Goal: Participate in discussion: Engage in conversation with other users on a specific topic

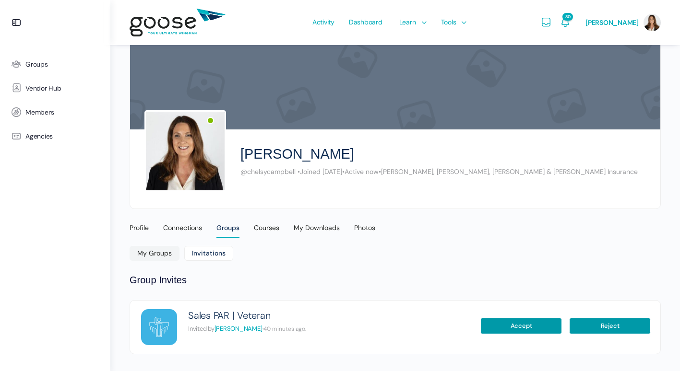
scroll to position [33, 0]
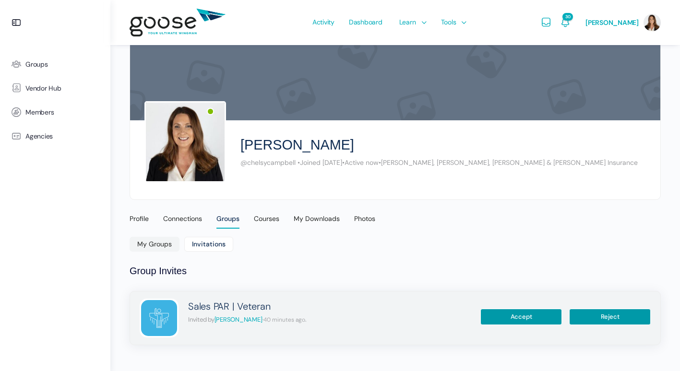
click at [167, 317] on img at bounding box center [159, 318] width 36 height 36
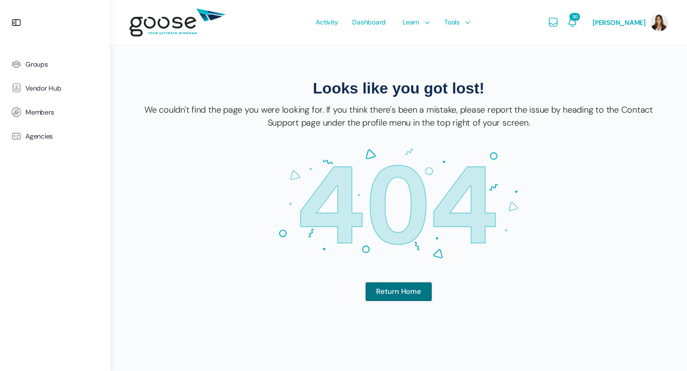
click at [383, 297] on link "Return Home" at bounding box center [398, 292] width 67 height 20
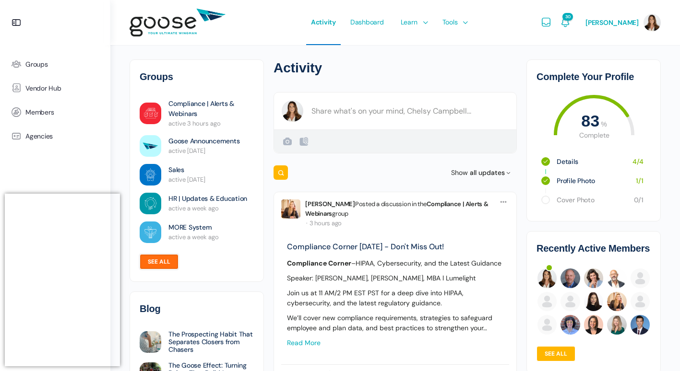
click at [160, 265] on link "See all" at bounding box center [159, 261] width 39 height 15
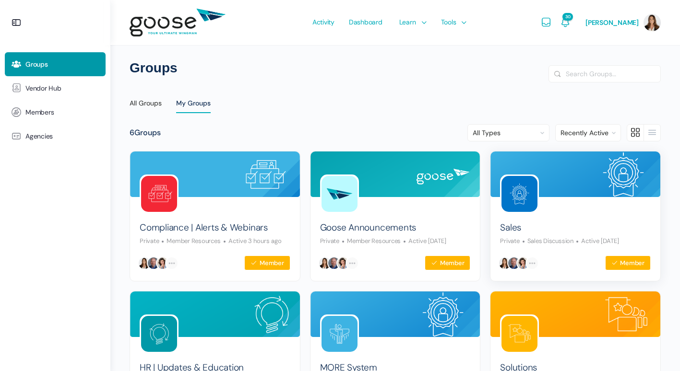
click at [538, 186] on link at bounding box center [519, 194] width 39 height 39
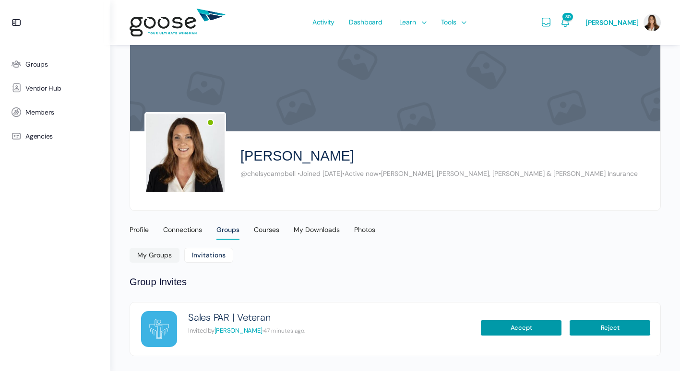
scroll to position [33, 0]
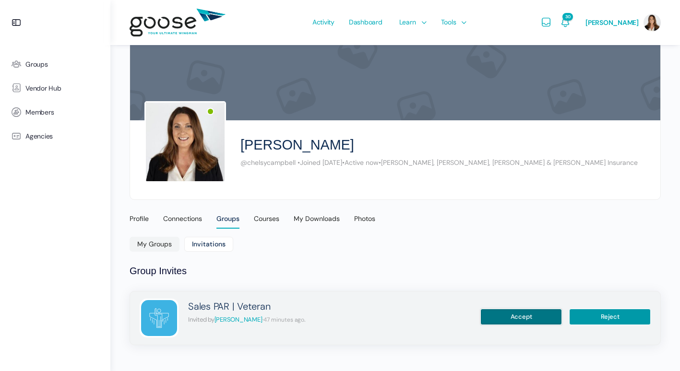
click at [522, 318] on button "Accept" at bounding box center [521, 317] width 82 height 16
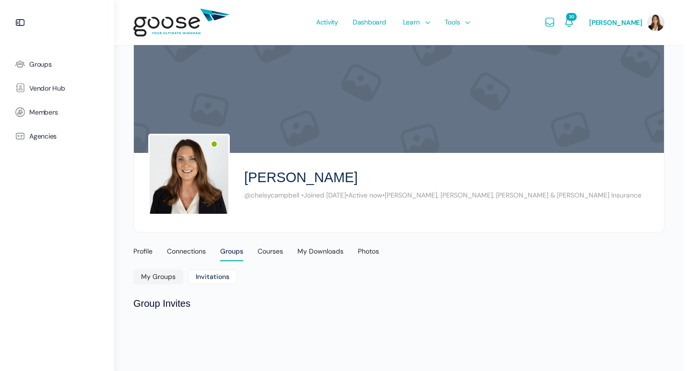
scroll to position [0, 0]
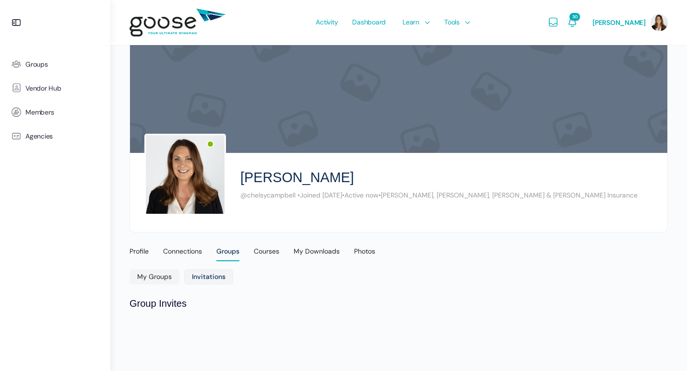
click at [203, 277] on link "Invitations" at bounding box center [208, 277] width 49 height 15
click at [174, 254] on div "Connections" at bounding box center [182, 254] width 39 height 14
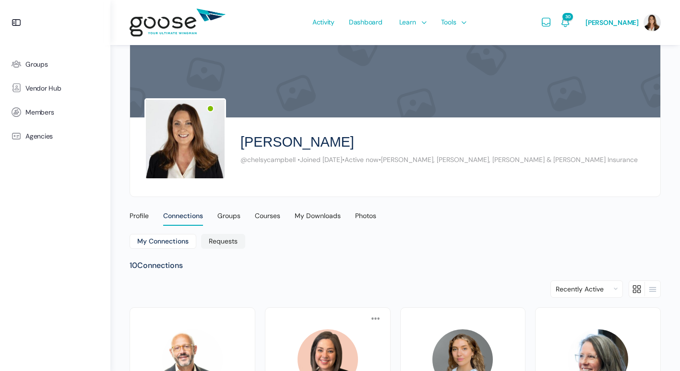
scroll to position [33, 0]
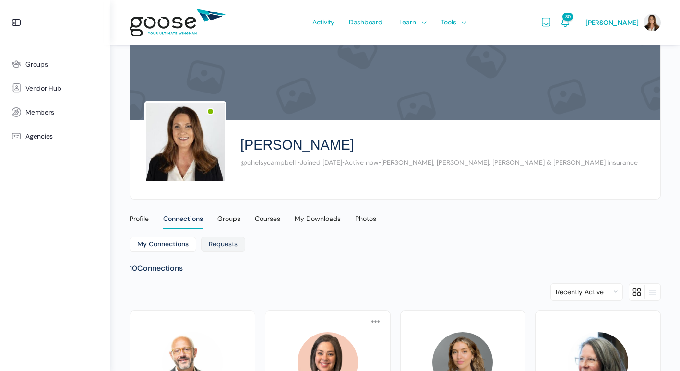
click at [213, 246] on link "Requests" at bounding box center [223, 244] width 44 height 15
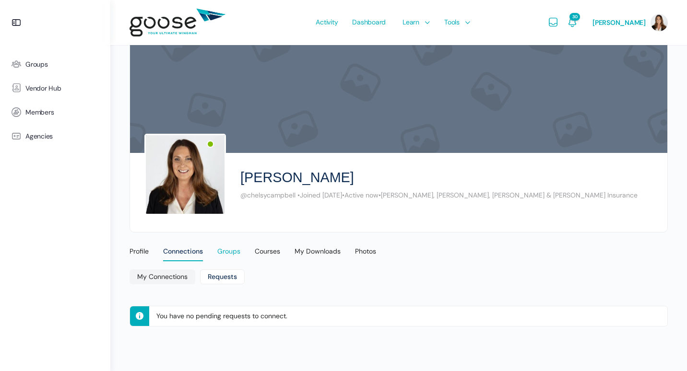
click at [236, 255] on div "Groups" at bounding box center [228, 254] width 23 height 14
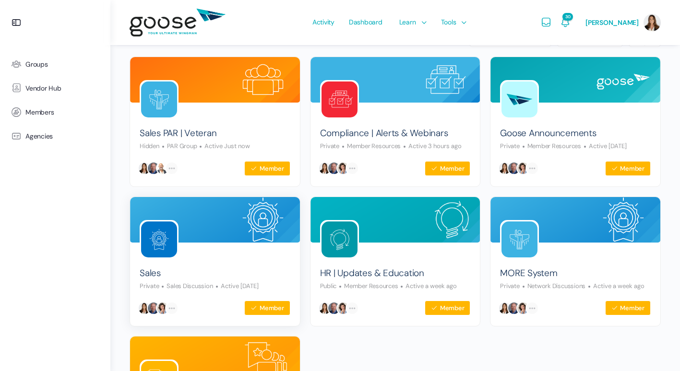
scroll to position [240, 0]
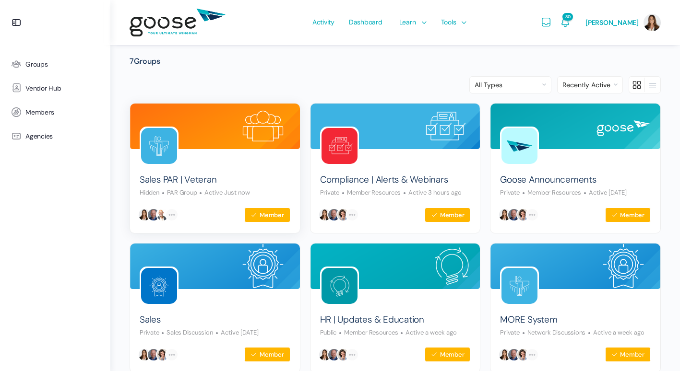
click at [146, 148] on img at bounding box center [159, 146] width 36 height 36
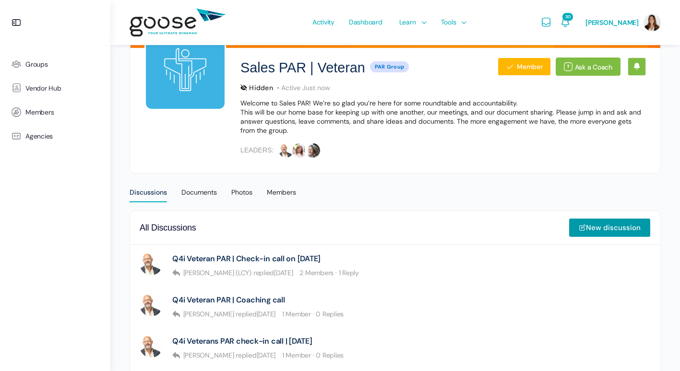
scroll to position [144, 0]
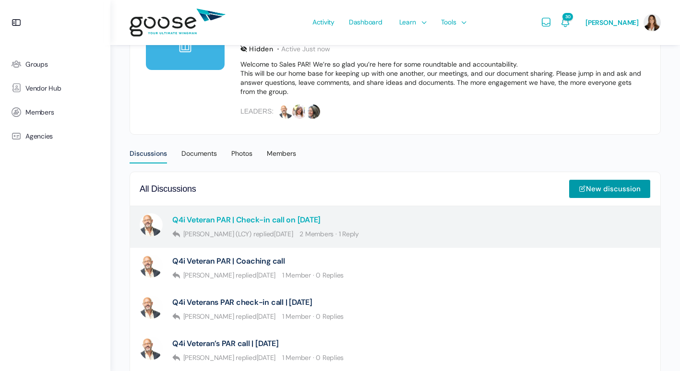
click at [311, 221] on link "Q4i Veteran PAR | Check-in call on August 21st" at bounding box center [246, 219] width 148 height 9
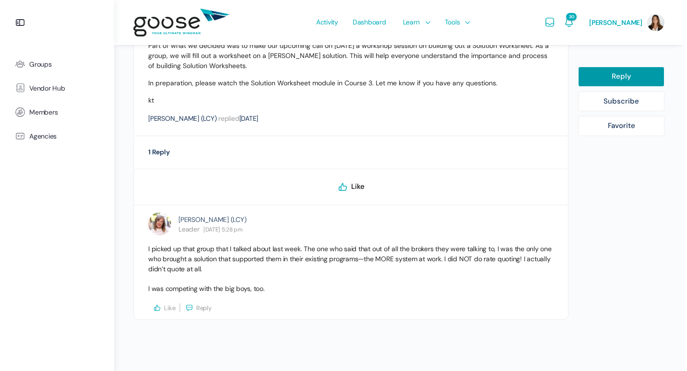
scroll to position [400, 0]
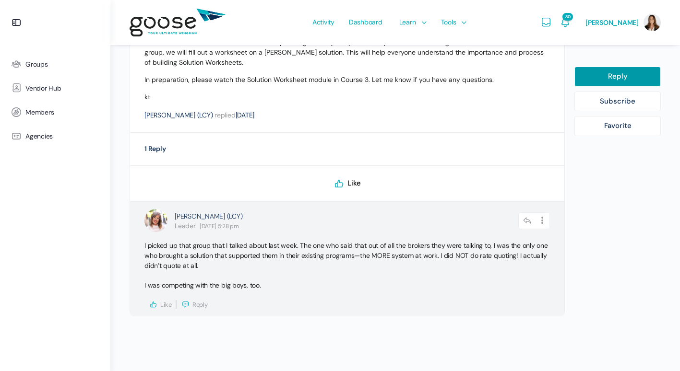
click at [196, 303] on span "Reply" at bounding box center [199, 305] width 15 height 8
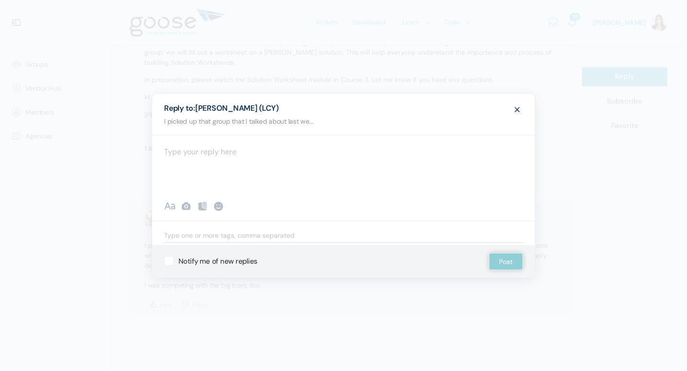
click at [178, 123] on div "I picked up that group that I talked about last we..." at bounding box center [343, 124] width 373 height 23
click at [217, 154] on div at bounding box center [343, 164] width 383 height 58
click at [506, 260] on button "Post" at bounding box center [506, 261] width 34 height 17
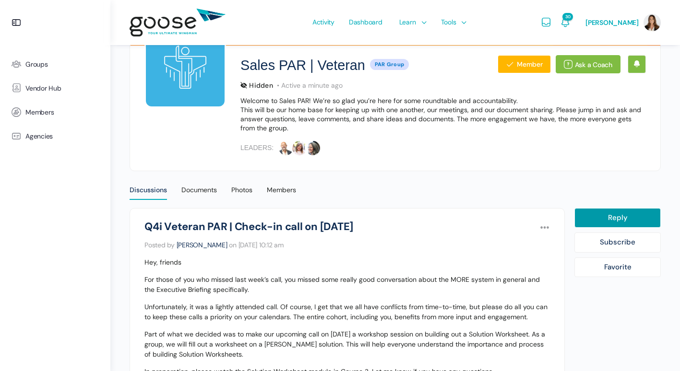
scroll to position [96, 0]
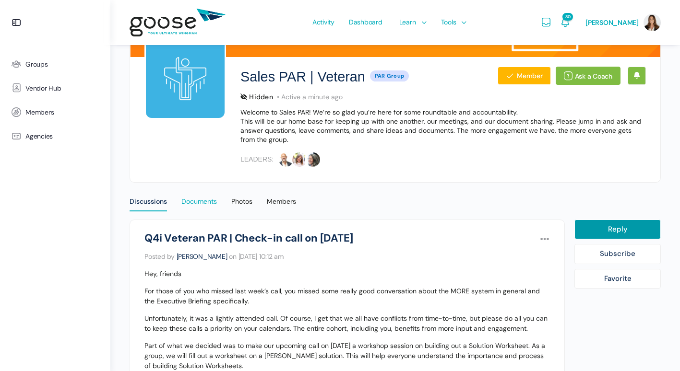
click at [210, 200] on div "Documents" at bounding box center [199, 204] width 36 height 14
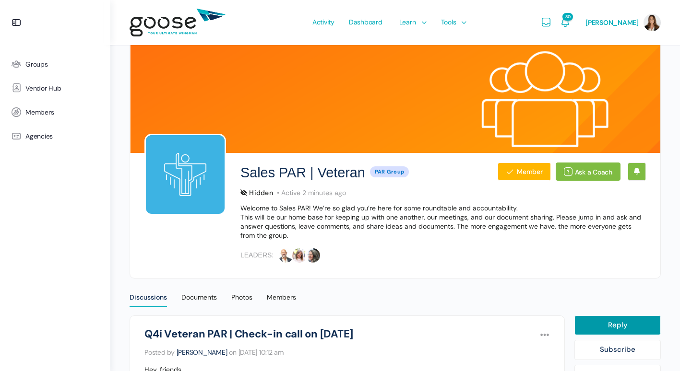
scroll to position [96, 0]
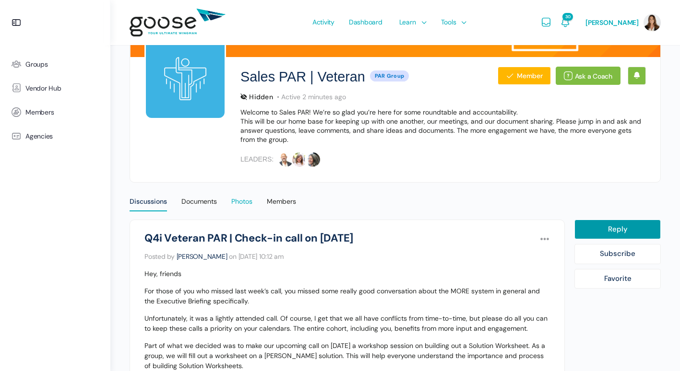
click at [238, 203] on div "Photos" at bounding box center [241, 204] width 21 height 14
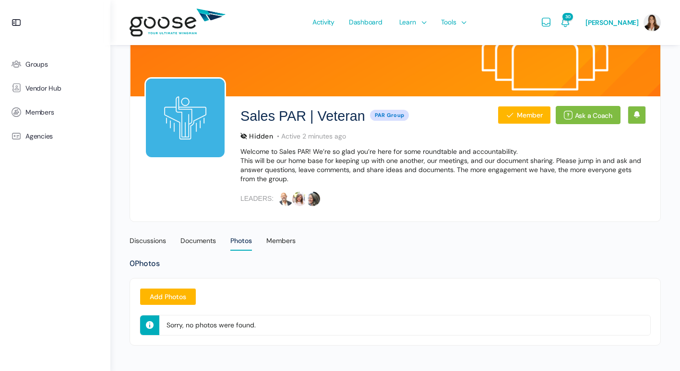
scroll to position [58, 0]
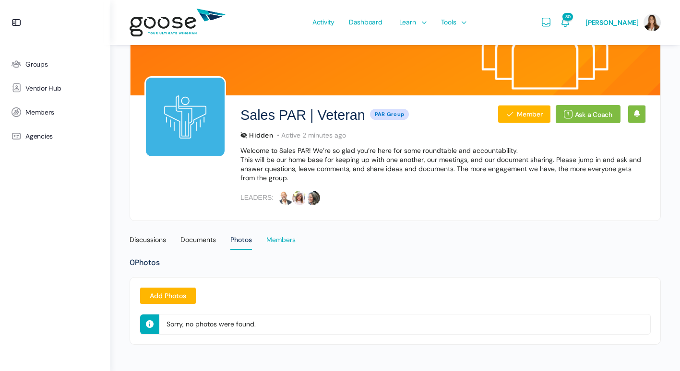
click at [285, 242] on div "Members" at bounding box center [280, 243] width 29 height 14
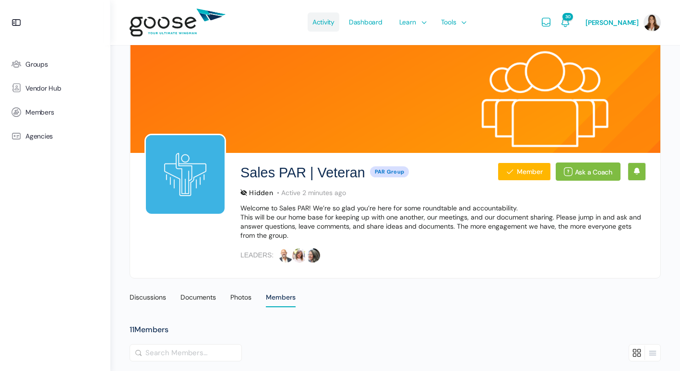
click at [328, 27] on span "Activity" at bounding box center [323, 22] width 22 height 45
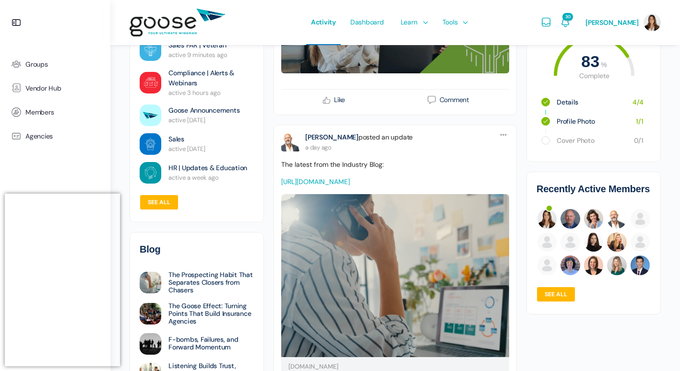
scroll to position [1152, 0]
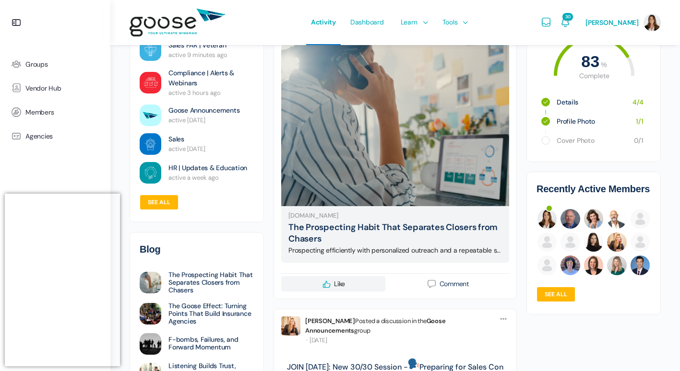
click at [337, 289] on span "Like" at bounding box center [339, 284] width 11 height 10
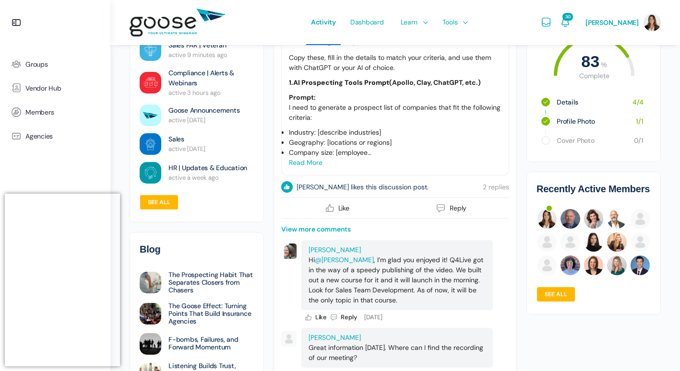
scroll to position [1824, 0]
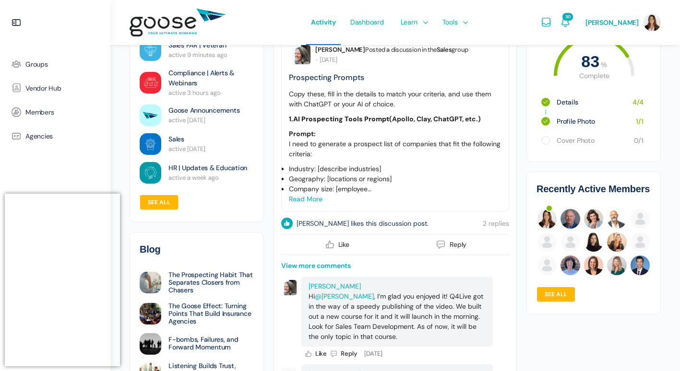
click at [302, 203] on link "Read more" at bounding box center [306, 199] width 34 height 9
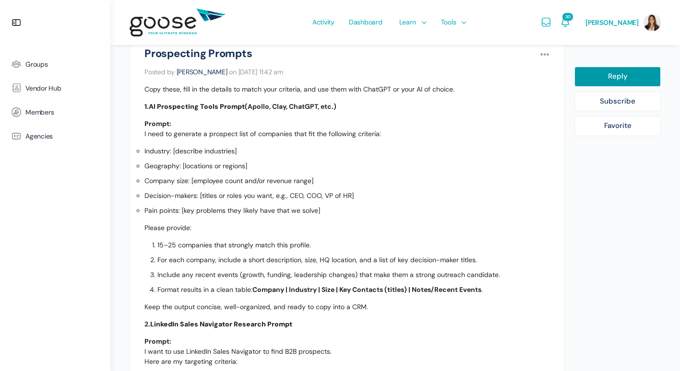
scroll to position [336, 0]
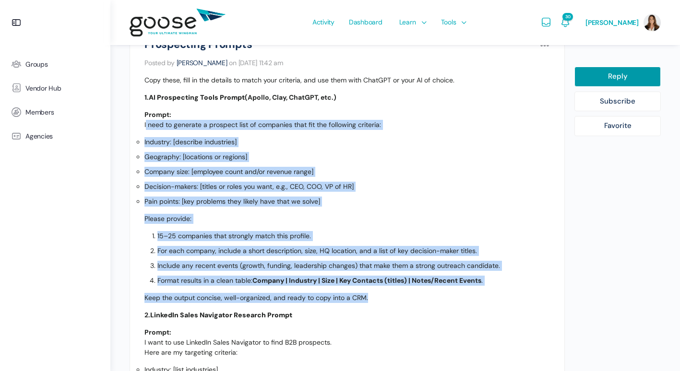
drag, startPoint x: 143, startPoint y: 124, endPoint x: 561, endPoint y: 293, distance: 451.0
click at [561, 293] on li "Sales Prospecting Prompts Options Report Discussion Report Discussion Posted by" at bounding box center [347, 279] width 435 height 506
copy div "I need to generate a prospect list of companies that fit the following criteria…"
